Goal: Task Accomplishment & Management: Manage account settings

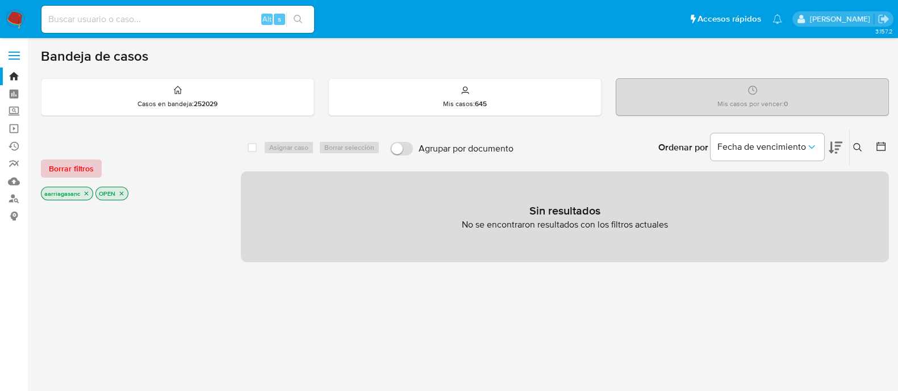
click at [76, 166] on span "Borrar filtros" at bounding box center [71, 169] width 45 height 16
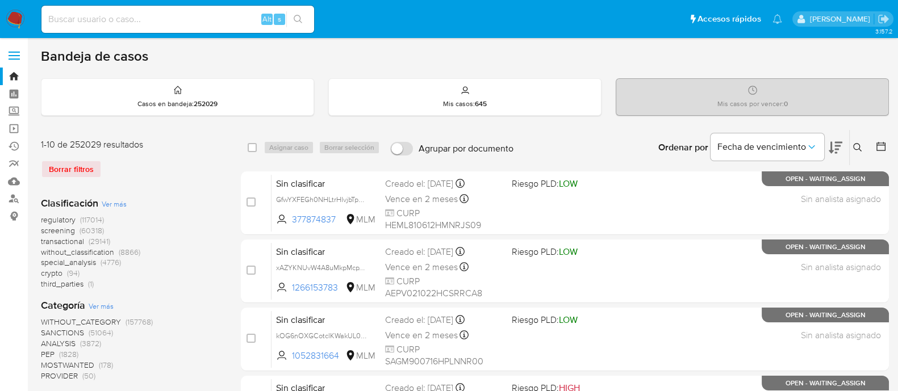
click at [65, 328] on span "SANCTIONS" at bounding box center [62, 332] width 43 height 11
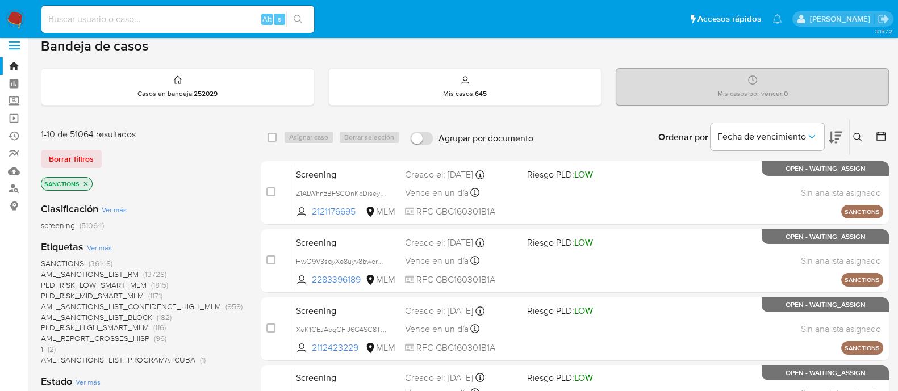
scroll to position [70, 0]
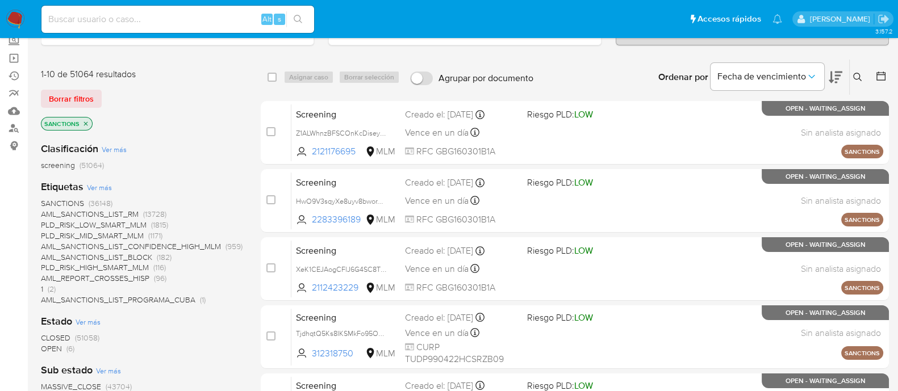
click at [48, 348] on span "OPEN" at bounding box center [51, 348] width 21 height 11
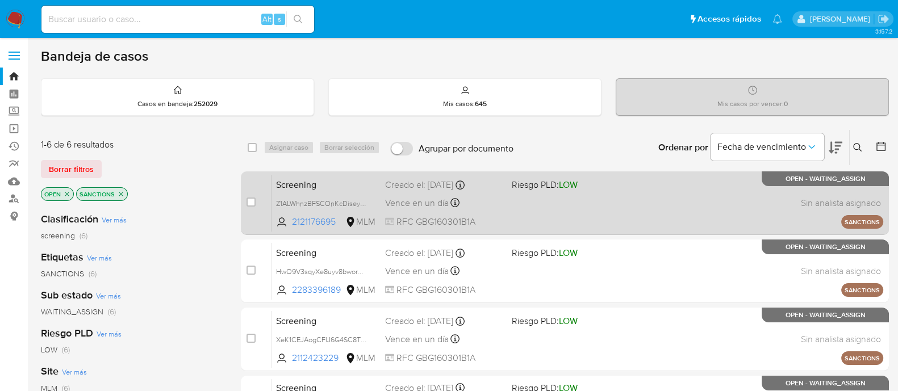
click at [542, 206] on div "Screening Z1ALWhnzBFSCOnKcDiseysNj 2121176695 MLM Riesgo PLD: LOW Creado el: [D…" at bounding box center [577, 202] width 612 height 57
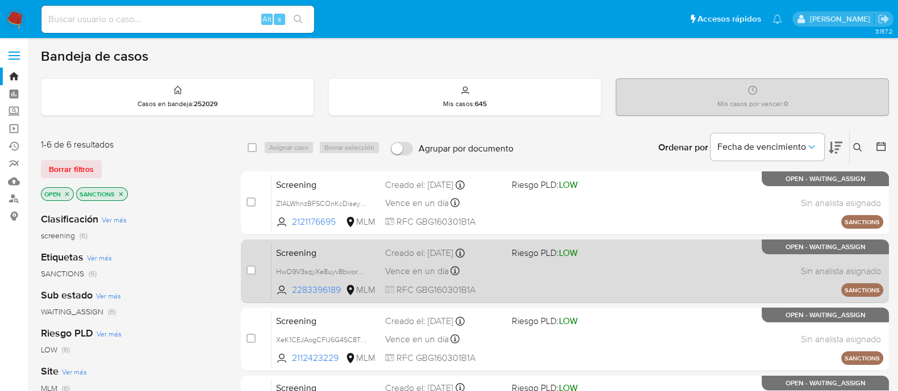
click at [509, 269] on div "Screening HwO9V3sqyXe8uyv8bworYpzm 2283396189 MLM Riesgo PLD: LOW Creado el: 03…" at bounding box center [577, 271] width 612 height 57
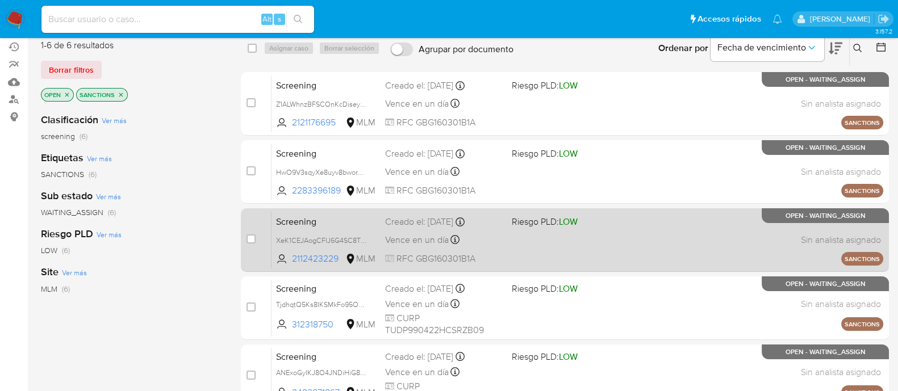
scroll to position [141, 0]
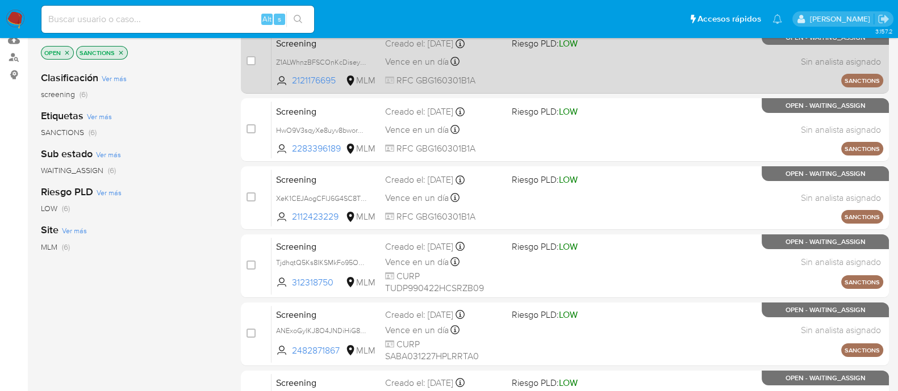
click at [249, 64] on div "case-item-checkbox" at bounding box center [250, 60] width 9 height 11
click at [250, 58] on input "checkbox" at bounding box center [250, 60] width 9 height 9
checkbox input "true"
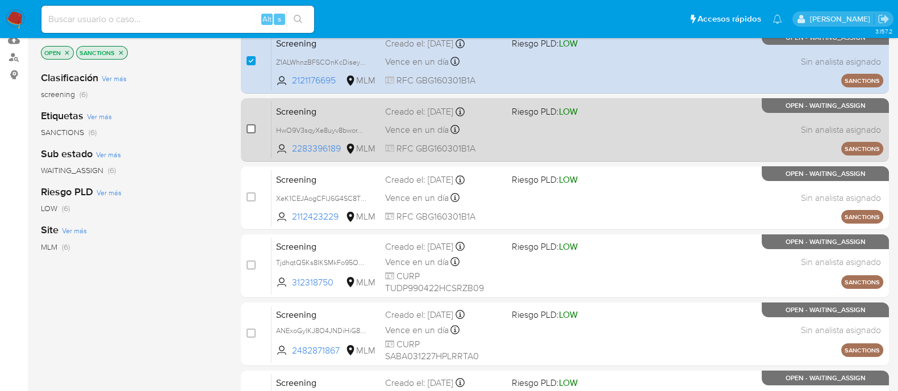
click at [250, 129] on input "checkbox" at bounding box center [250, 128] width 9 height 9
checkbox input "true"
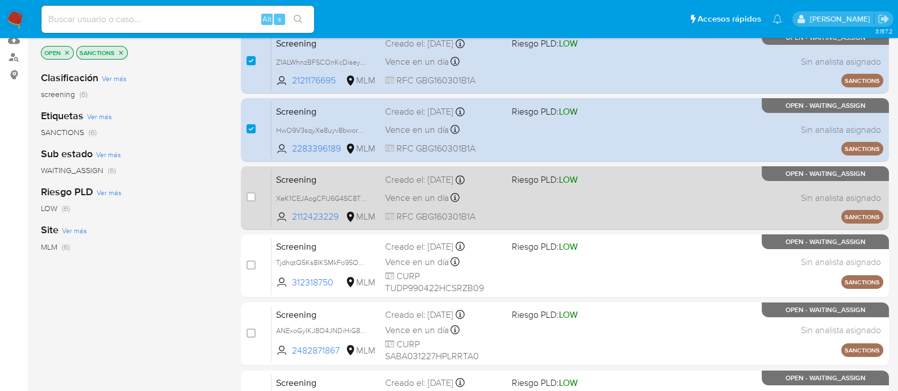
click at [576, 197] on div "Screening XeK1CEJAogCFlJ6G4SC8T0Be 2112423229 MLM Riesgo PLD: LOW Creado el: 03…" at bounding box center [577, 197] width 612 height 57
click at [250, 193] on input "checkbox" at bounding box center [250, 197] width 9 height 9
checkbox input "true"
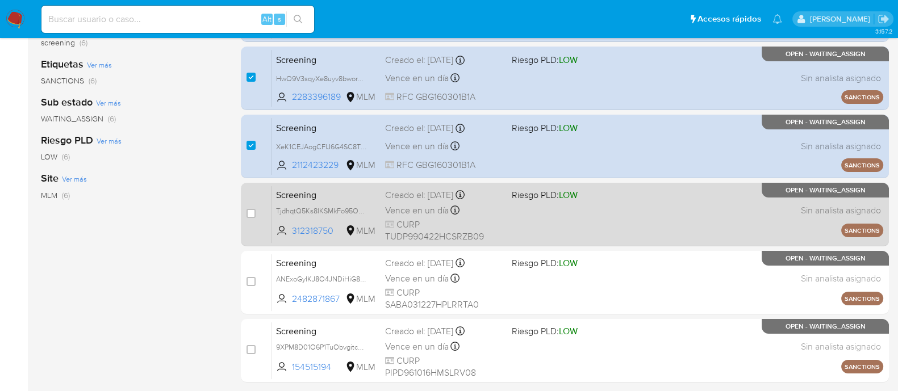
scroll to position [213, 0]
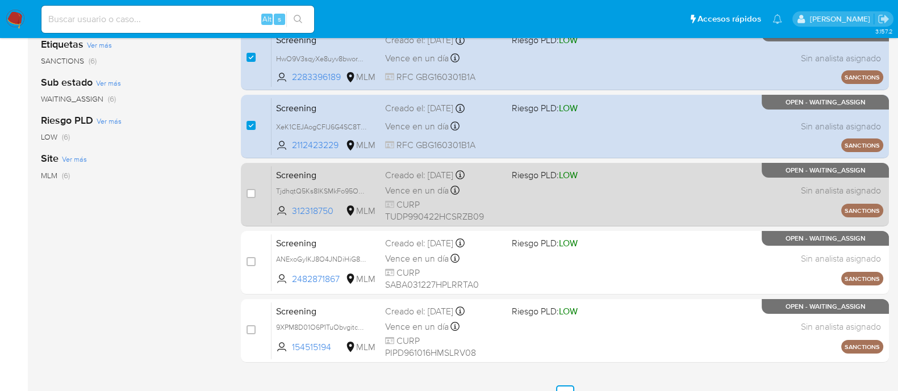
click at [517, 199] on div "Screening TjdhqtQ5Ks8IKSMkFo95OJrG 312318750 MLM Riesgo PLD: LOW Creado el: 03/…" at bounding box center [577, 194] width 612 height 57
click at [249, 197] on input "checkbox" at bounding box center [250, 193] width 9 height 9
checkbox input "true"
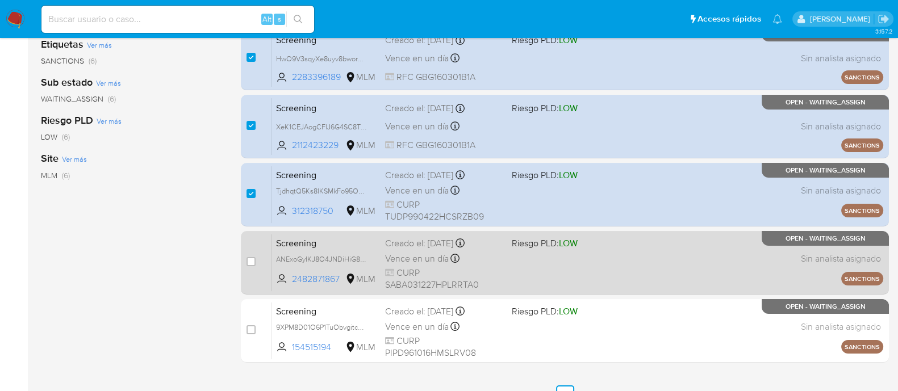
click at [530, 274] on div "Screening ANExoGyIKJ8O4JNDiHiG8NwP 2482871867 MLM Riesgo PLD: LOW Creado el: 03…" at bounding box center [577, 262] width 612 height 57
click at [250, 262] on input "checkbox" at bounding box center [250, 261] width 9 height 9
checkbox input "true"
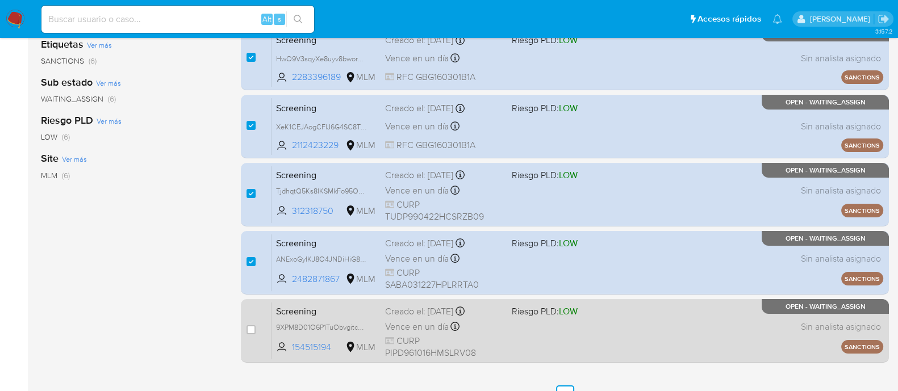
click at [486, 319] on div "Vence en un día Vence el 04/09/2025 10:59:30" at bounding box center [444, 326] width 118 height 15
click at [249, 331] on input "checkbox" at bounding box center [250, 329] width 9 height 9
checkbox input "true"
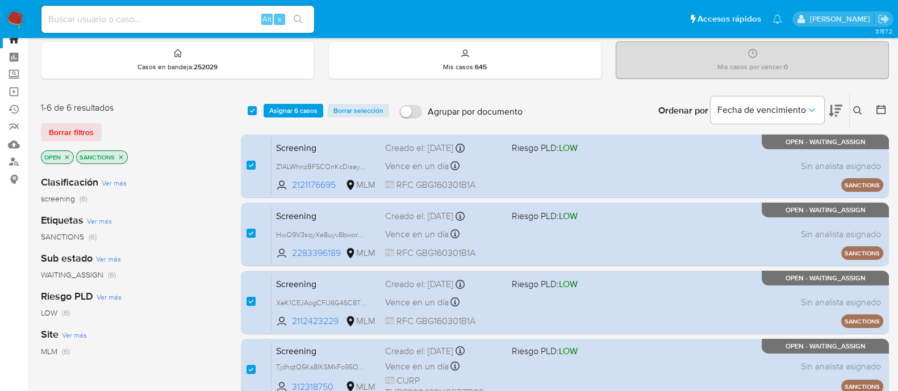
scroll to position [0, 0]
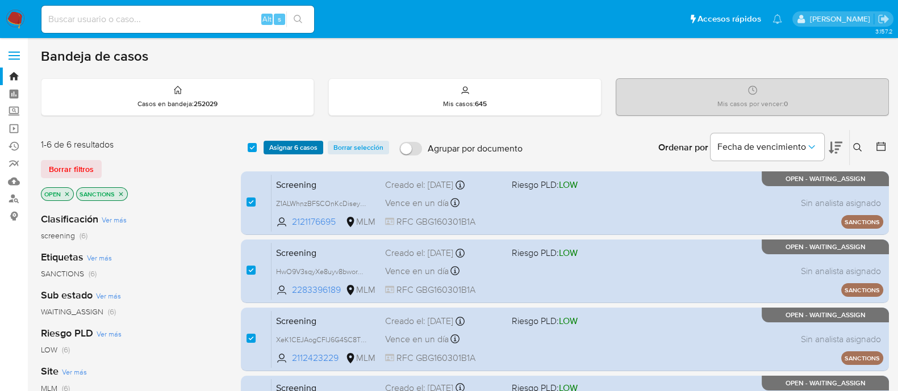
click at [286, 142] on span "Asignar 6 casos" at bounding box center [293, 147] width 48 height 11
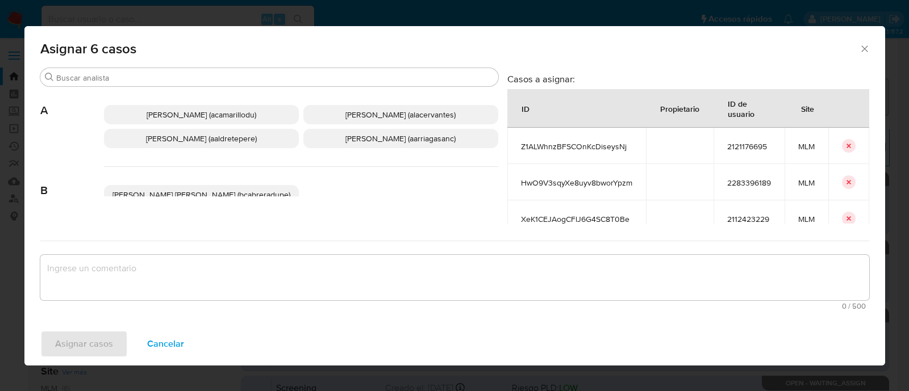
click at [409, 137] on span "Ana Maria Arriaga (aarriagasanc)" at bounding box center [400, 138] width 110 height 11
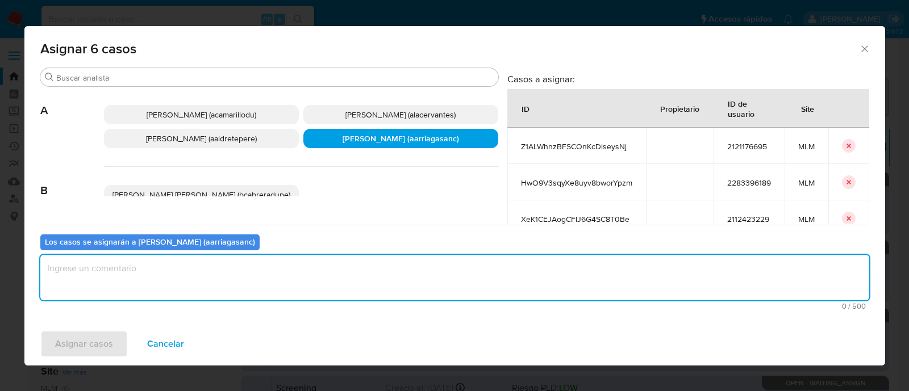
click at [319, 294] on textarea "assign-modal" at bounding box center [454, 277] width 829 height 45
type textarea "AMAS"
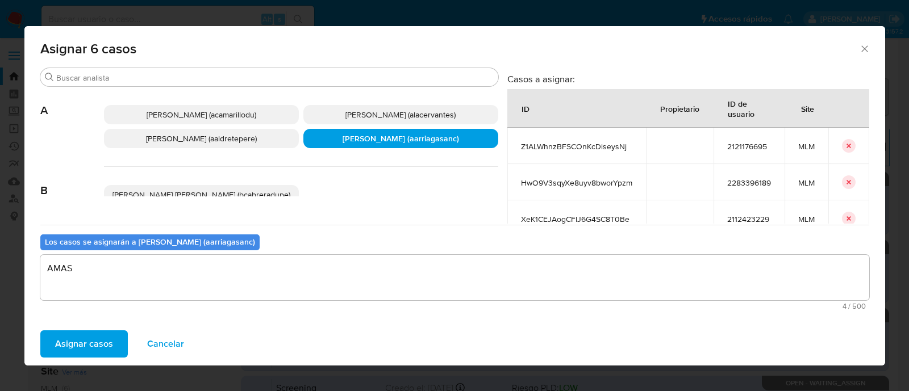
click at [70, 339] on span "Asignar casos" at bounding box center [84, 344] width 58 height 25
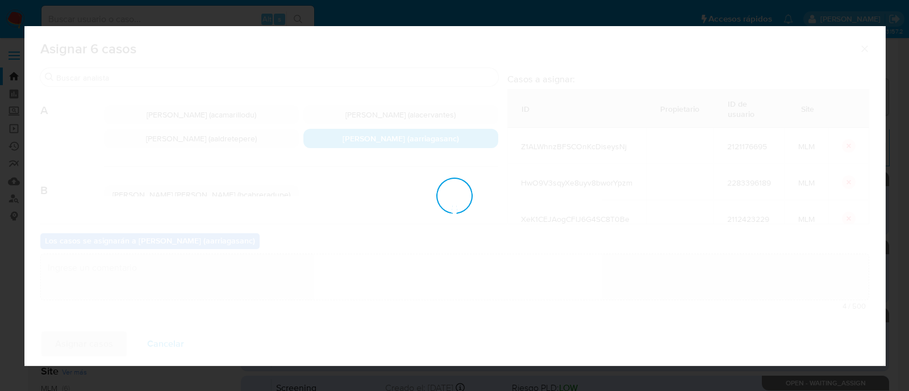
checkbox input "false"
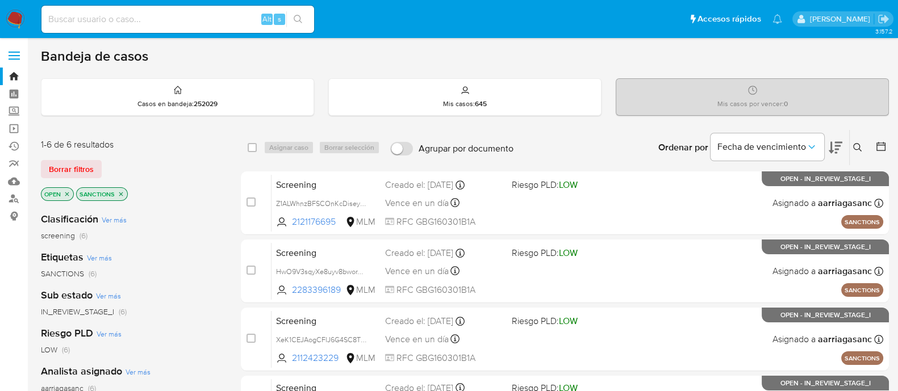
click at [19, 21] on img at bounding box center [15, 19] width 19 height 19
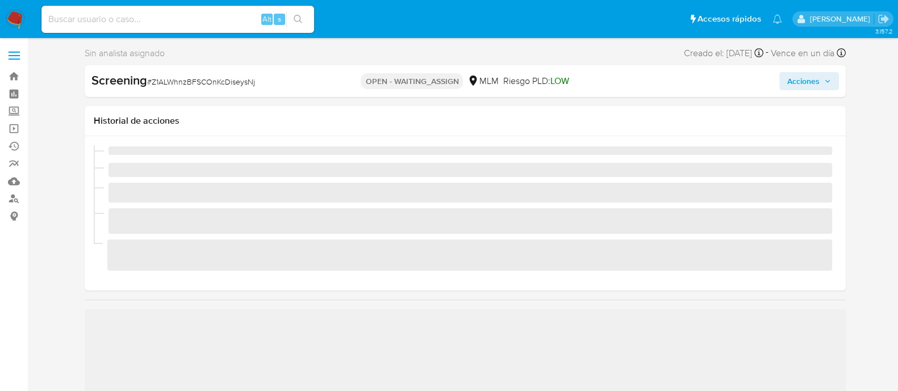
scroll to position [479, 0]
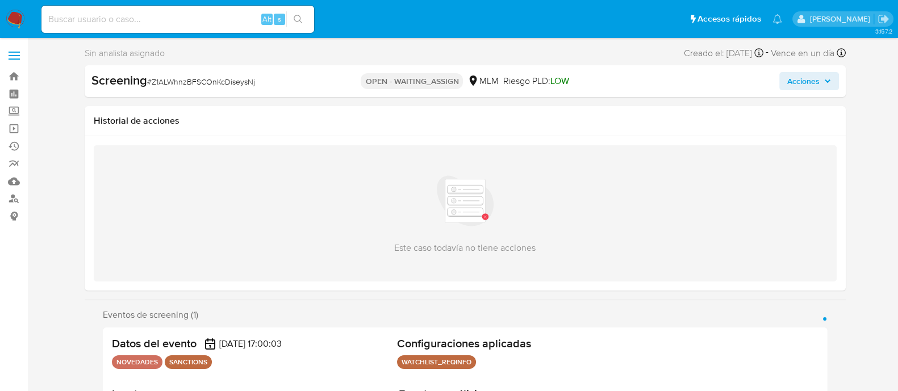
select select "10"
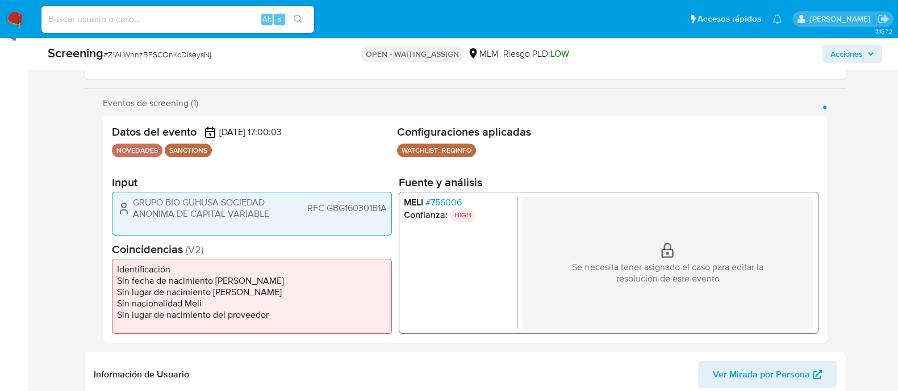
scroll to position [213, 0]
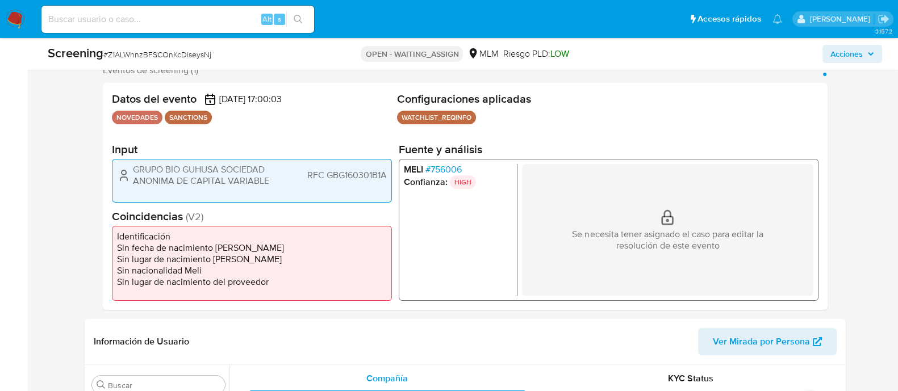
click at [386, 232] on li "Identificación" at bounding box center [252, 236] width 270 height 11
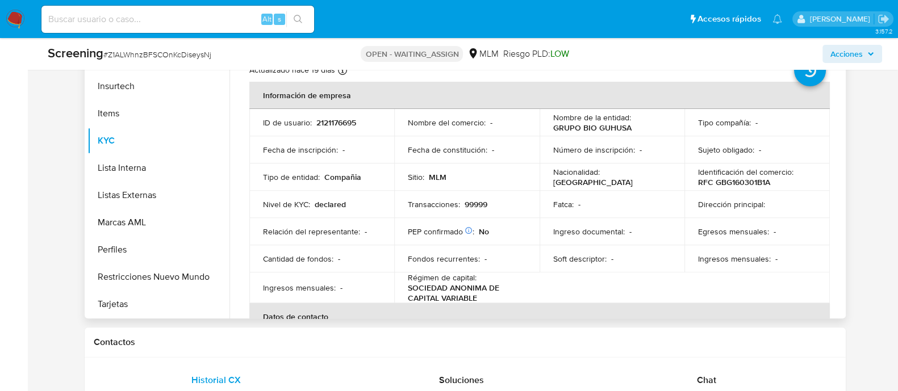
scroll to position [567, 0]
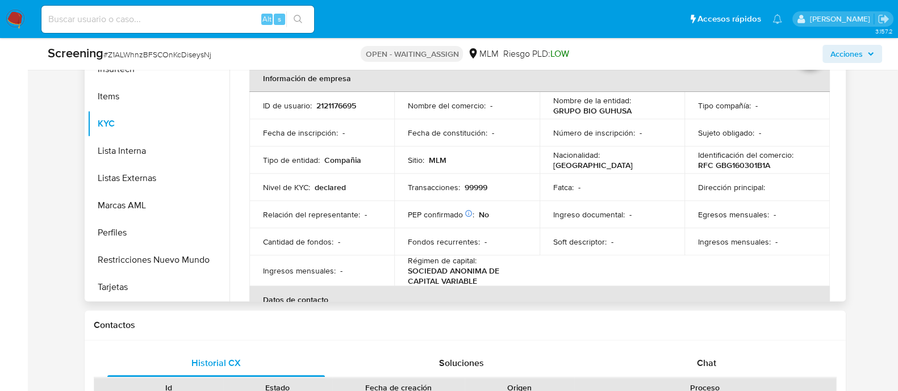
click at [390, 235] on td "Cantidad de fondos : -" at bounding box center [321, 241] width 145 height 27
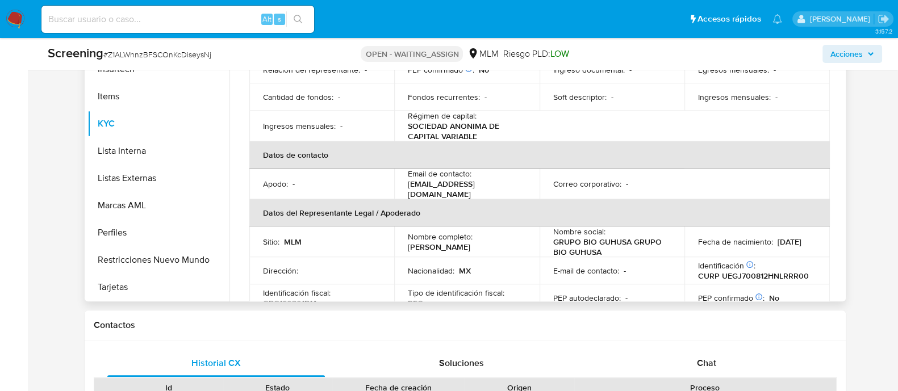
scroll to position [0, 0]
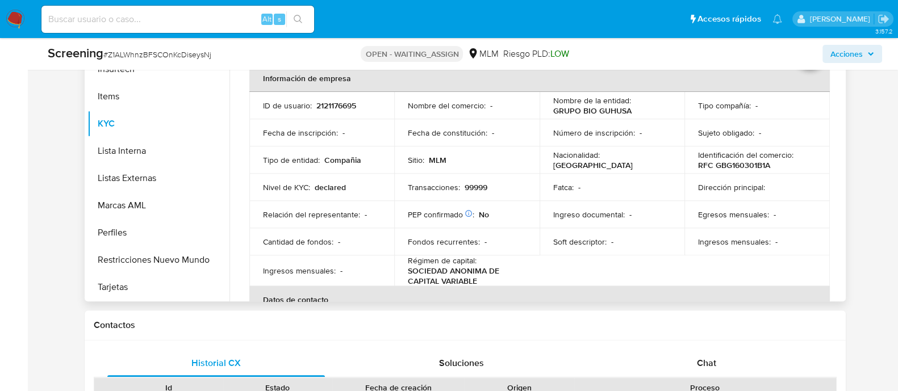
click at [348, 104] on p "2121176695" at bounding box center [336, 106] width 40 height 10
copy p "2121176695"
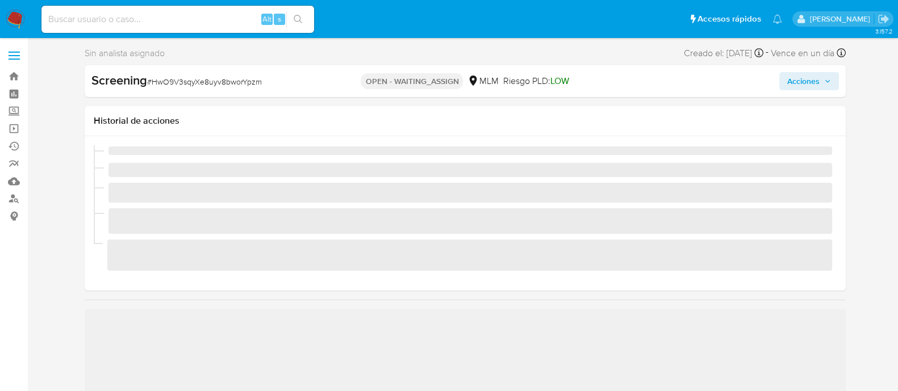
scroll to position [479, 0]
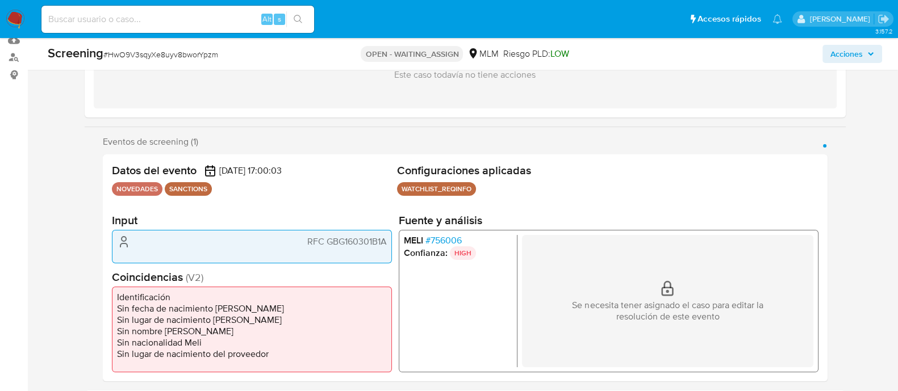
select select "10"
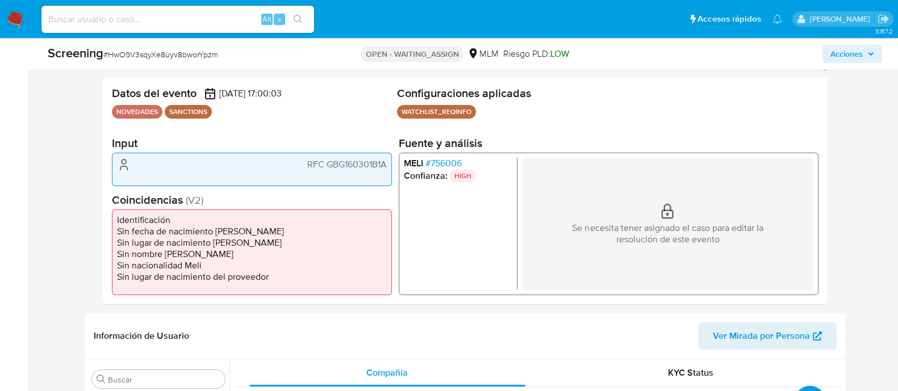
scroll to position [213, 0]
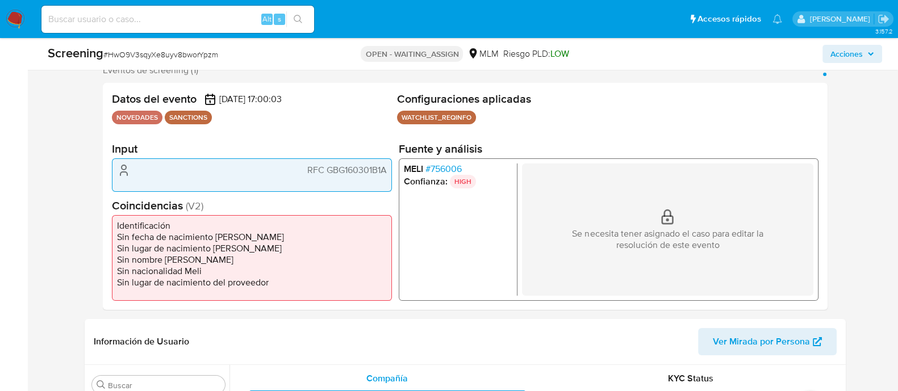
click at [338, 169] on span "RFC GBG160301B1A" at bounding box center [347, 169] width 80 height 11
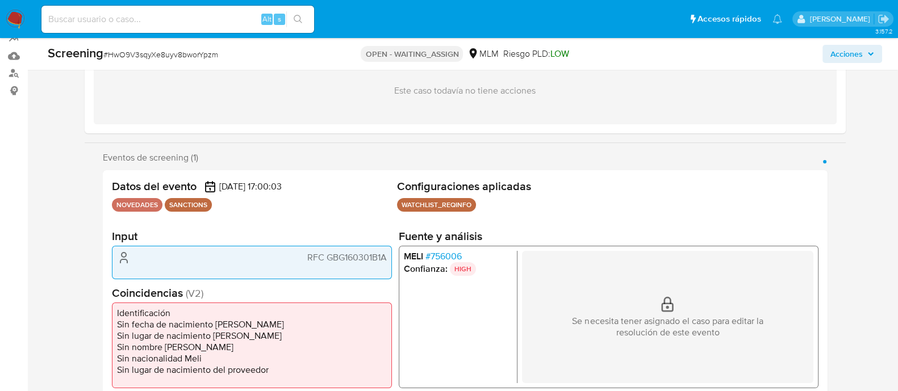
scroll to position [283, 0]
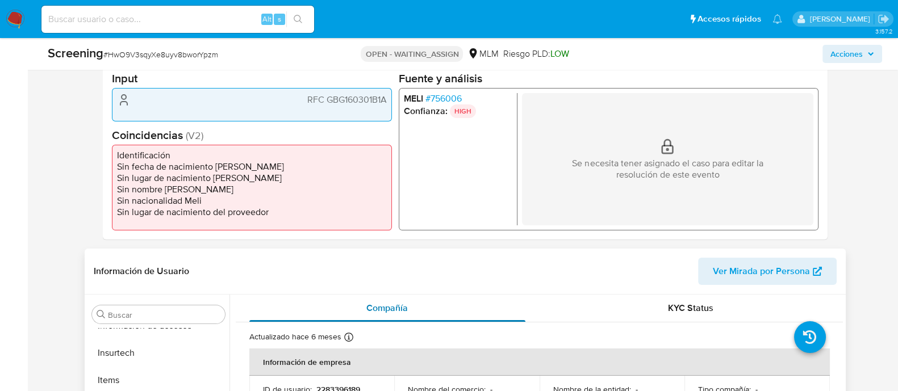
click at [429, 313] on div "Compañía" at bounding box center [387, 308] width 277 height 27
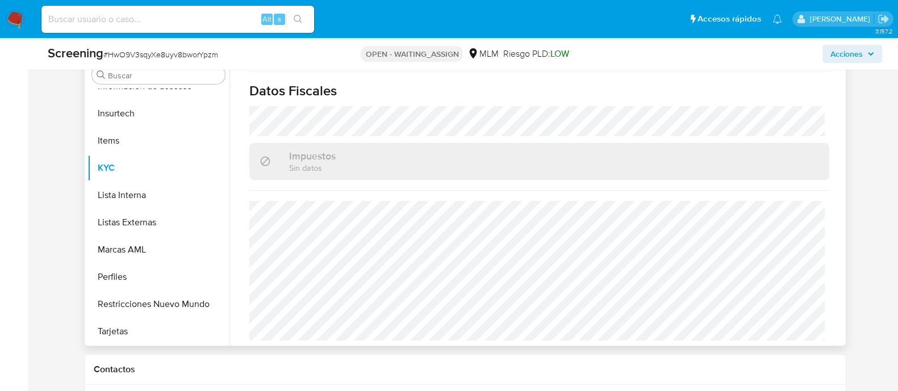
scroll to position [567, 0]
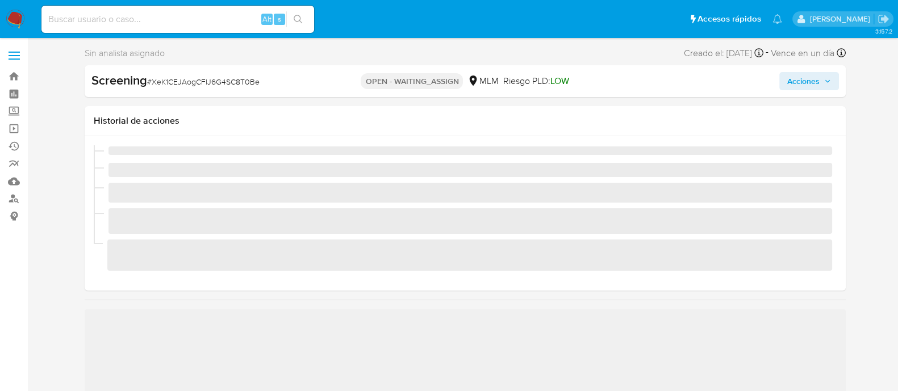
scroll to position [479, 0]
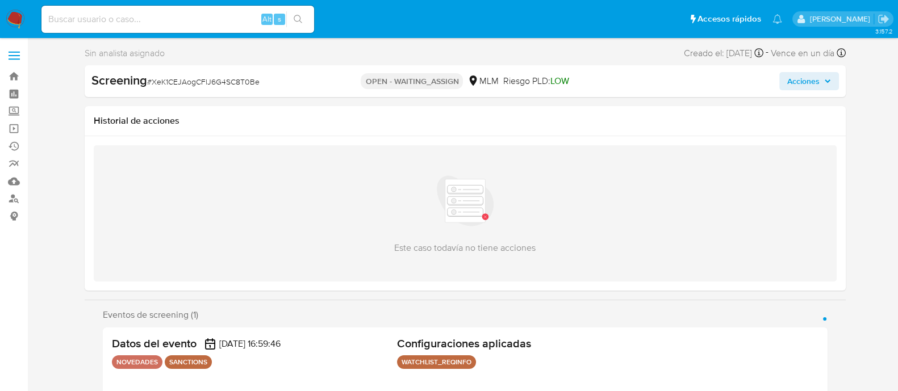
select select "10"
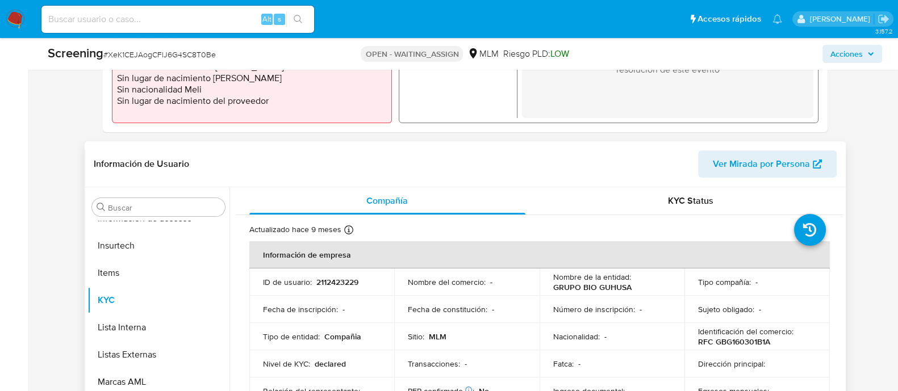
scroll to position [426, 0]
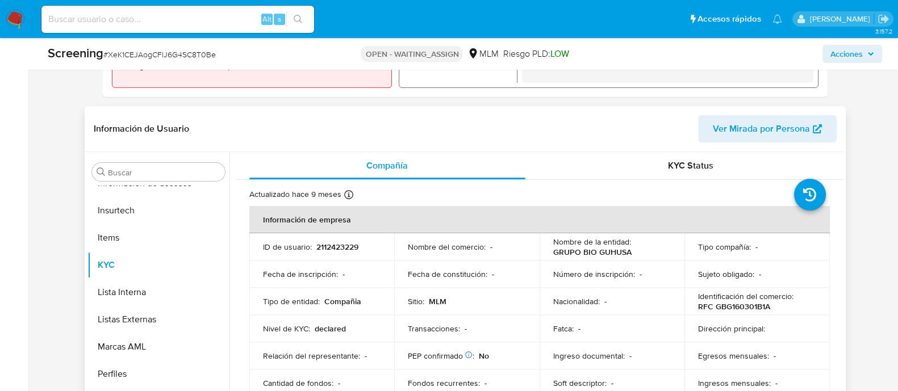
click at [345, 250] on p "2112423229" at bounding box center [337, 247] width 42 height 10
copy p "2112423229"
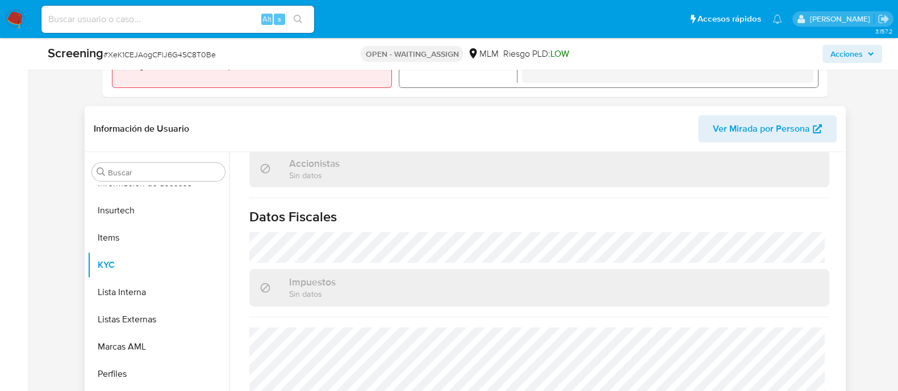
scroll to position [825, 0]
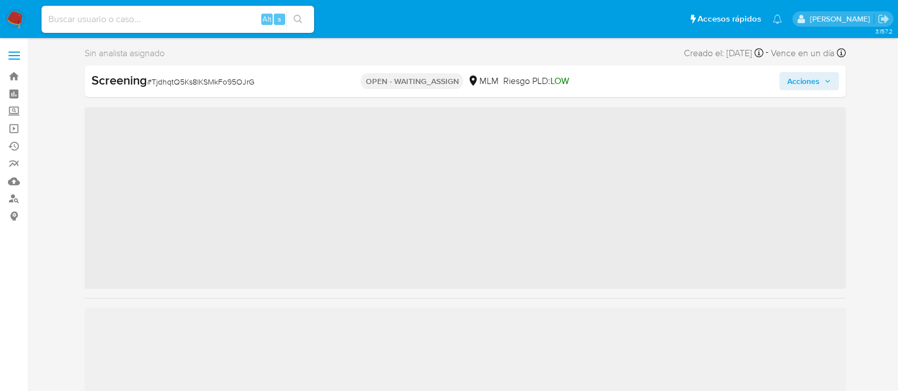
scroll to position [479, 0]
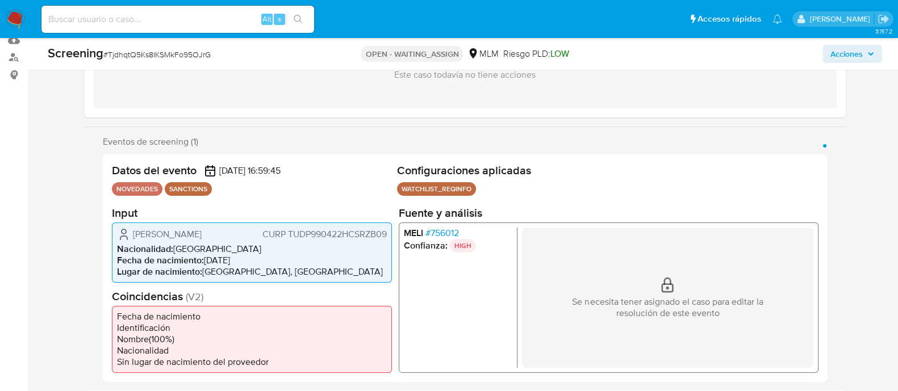
select select "10"
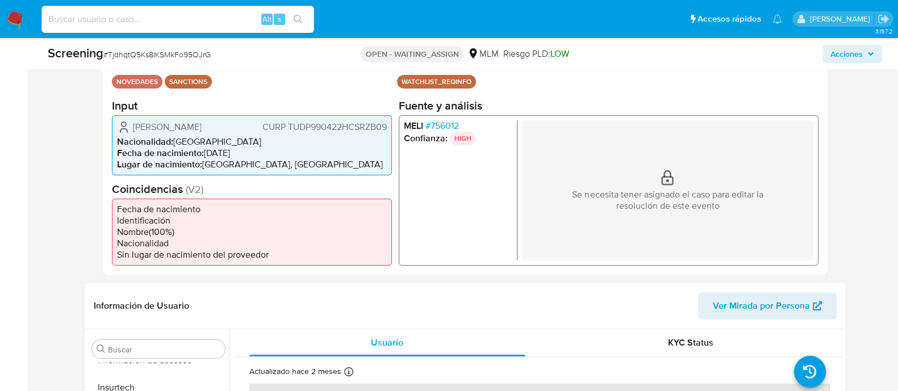
scroll to position [283, 0]
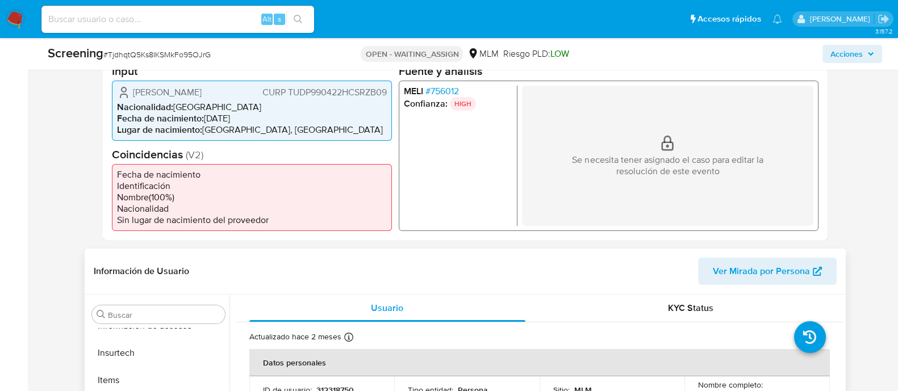
click at [528, 254] on div "Información de Usuario Ver Mirada por Persona" at bounding box center [465, 272] width 761 height 46
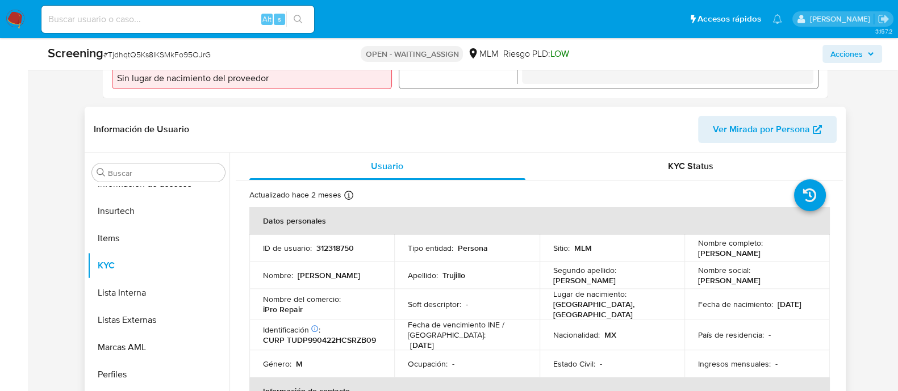
scroll to position [426, 0]
click at [328, 250] on p "312318750" at bounding box center [334, 248] width 37 height 10
copy p "312318750"
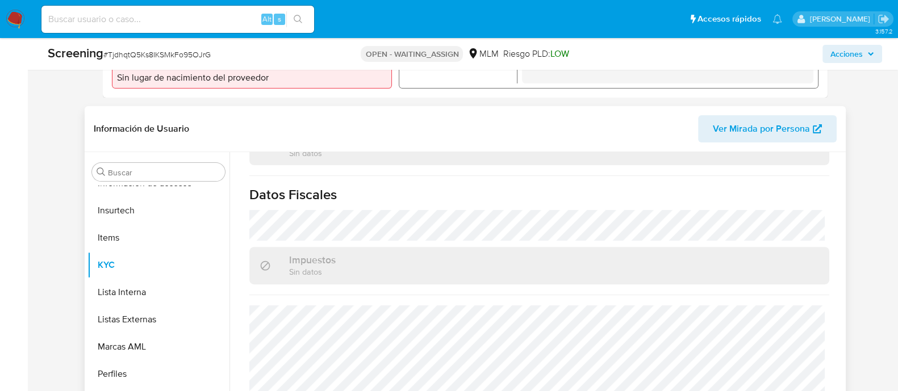
scroll to position [717, 0]
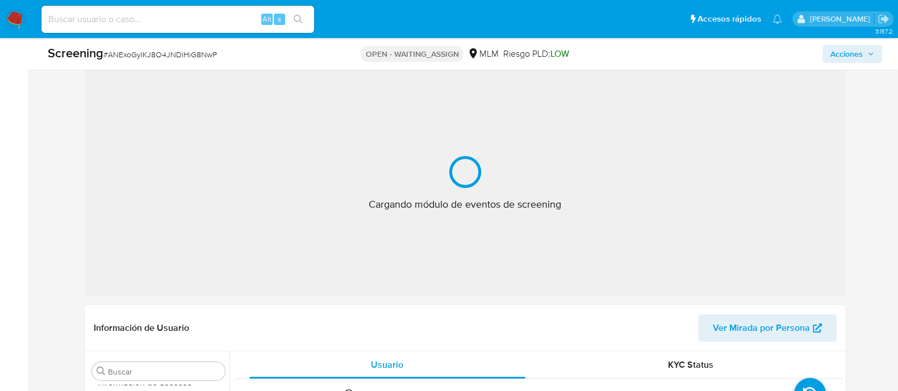
scroll to position [213, 0]
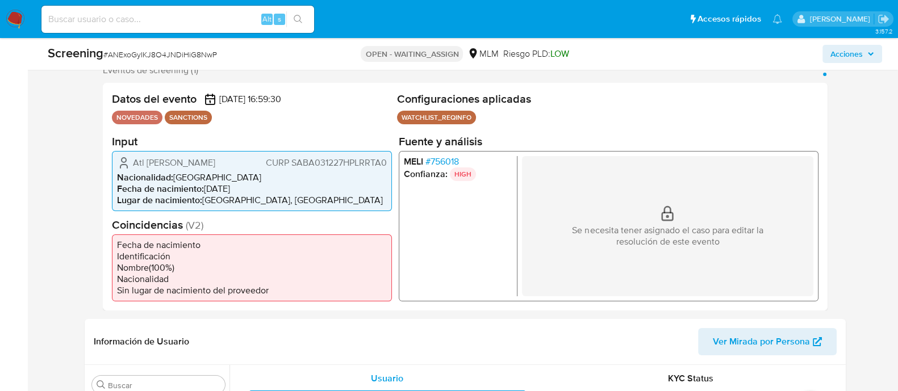
select select "10"
click at [466, 228] on ul "[PERSON_NAME] # 756018 Confianza: HIGH" at bounding box center [460, 226] width 114 height 140
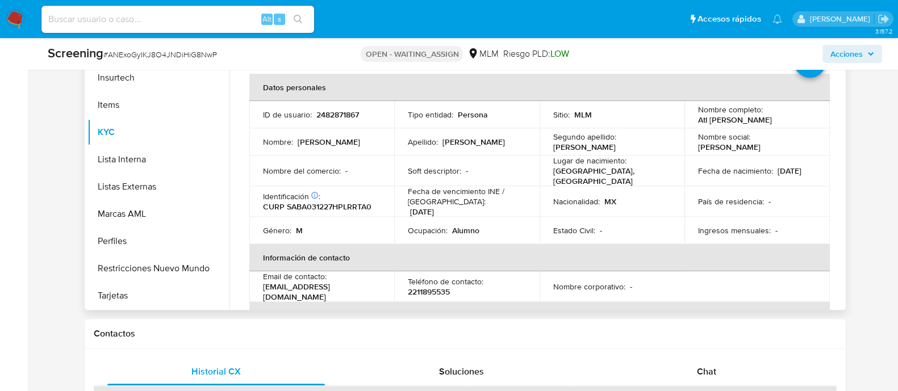
scroll to position [496, 0]
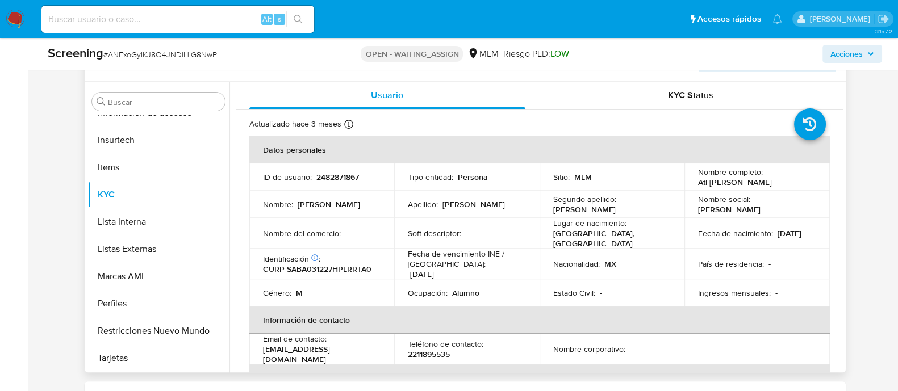
click at [489, 218] on td "Soft descriptor : -" at bounding box center [466, 233] width 145 height 31
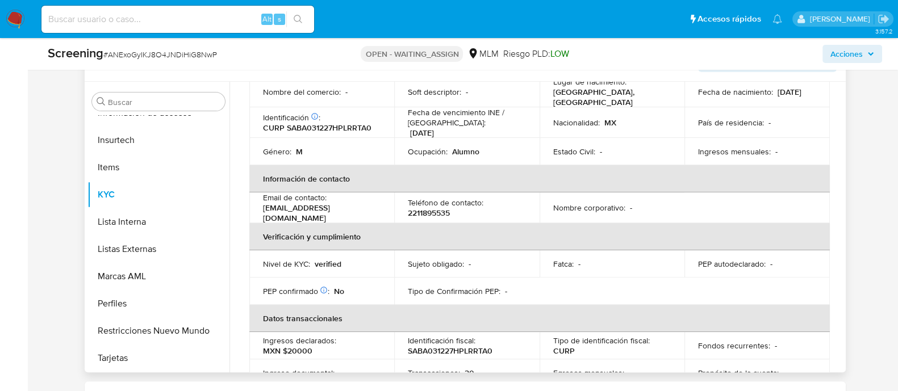
scroll to position [0, 0]
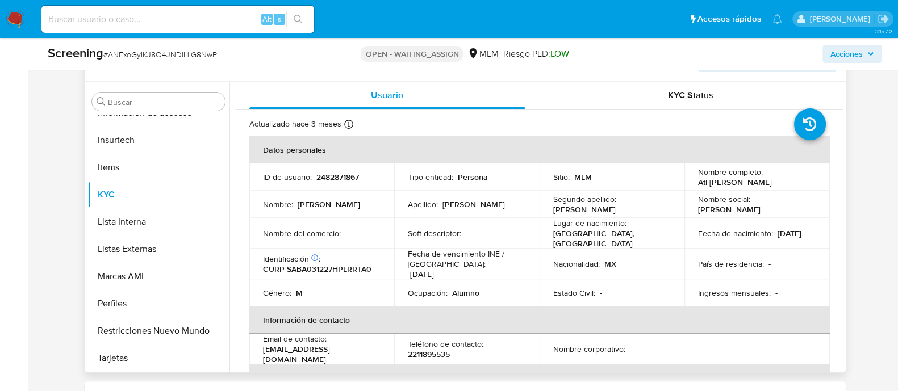
click at [327, 174] on p "2482871867" at bounding box center [337, 177] width 43 height 10
copy p "2482871867"
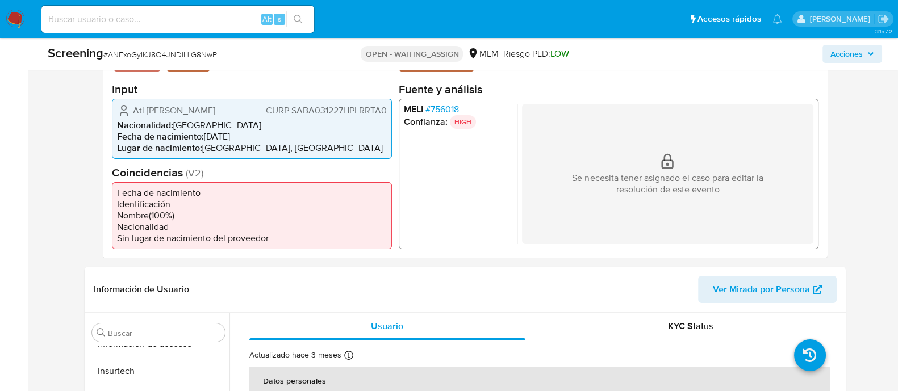
scroll to position [213, 0]
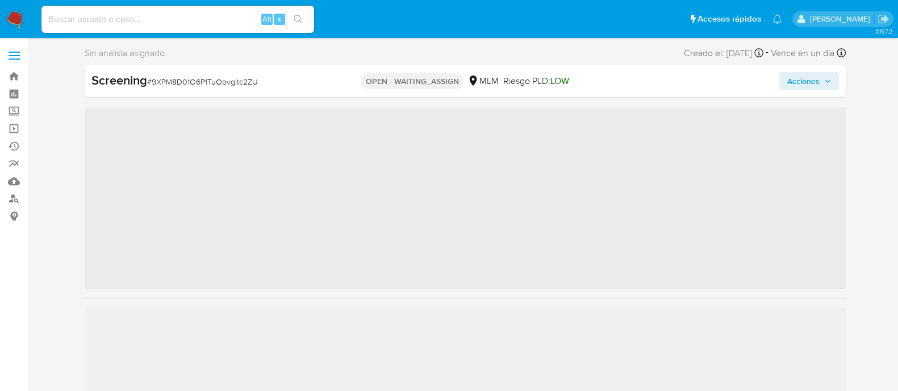
scroll to position [479, 0]
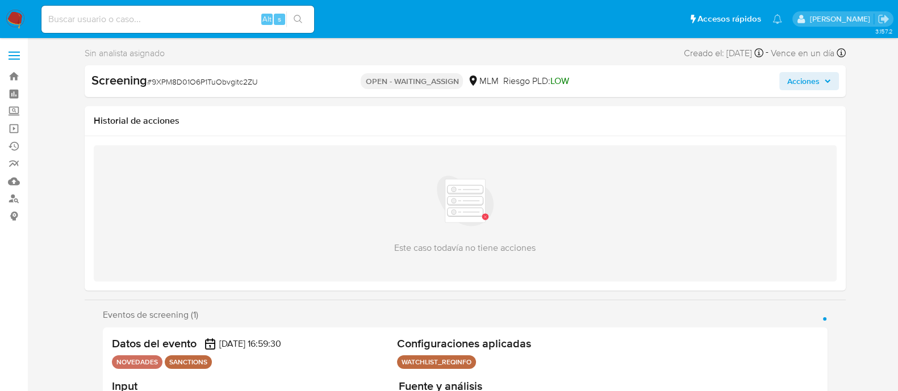
select select "10"
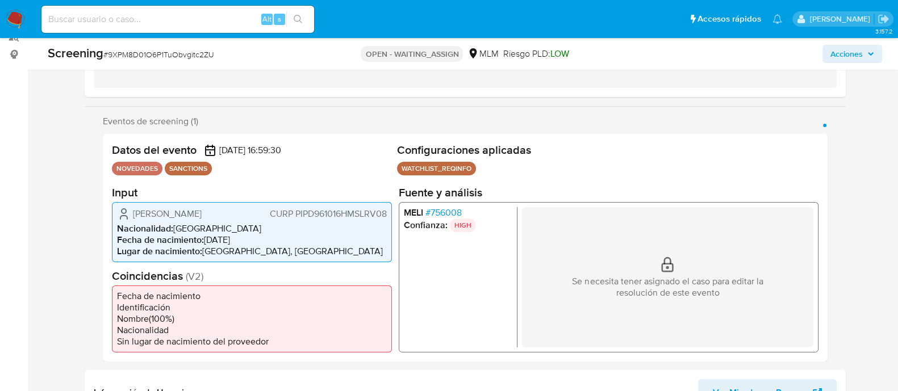
scroll to position [355, 0]
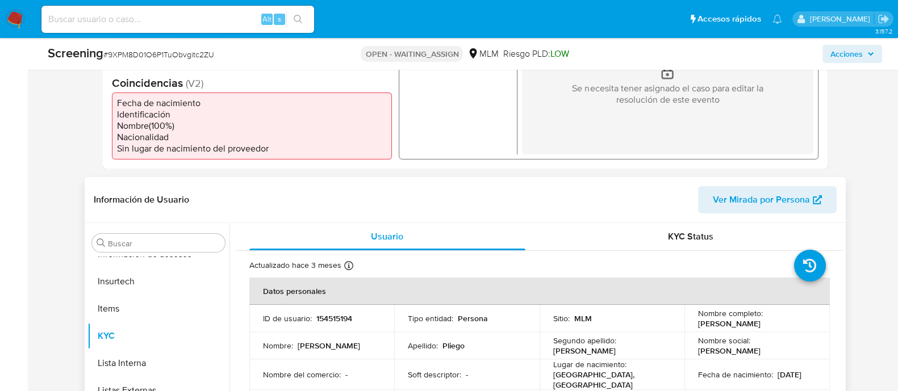
click at [445, 311] on td "Tipo entidad : Persona" at bounding box center [466, 318] width 145 height 27
click at [324, 314] on p "154515194" at bounding box center [334, 319] width 36 height 10
copy p "154515194"
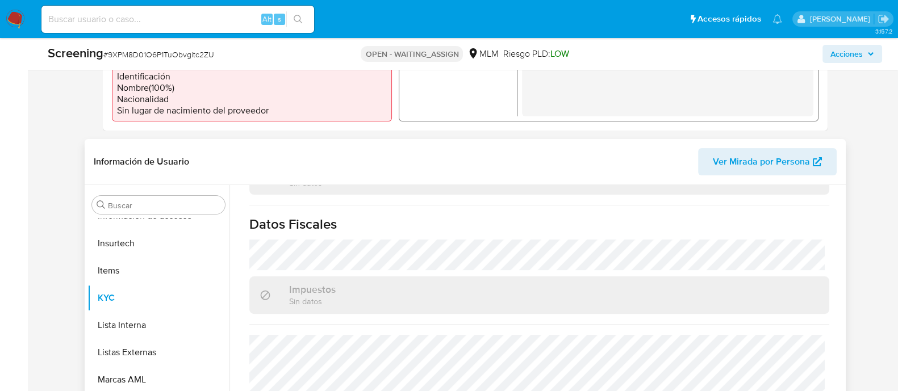
scroll to position [426, 0]
